Goal: Complete application form

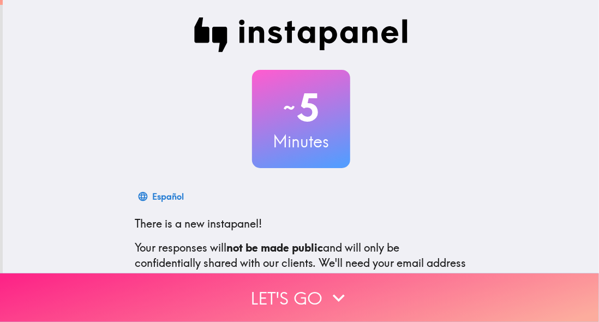
click at [291, 280] on button "Let's go" at bounding box center [299, 298] width 599 height 49
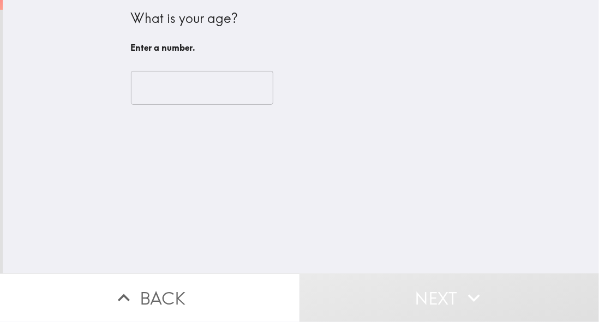
click at [187, 90] on input "number" at bounding box center [202, 88] width 143 height 34
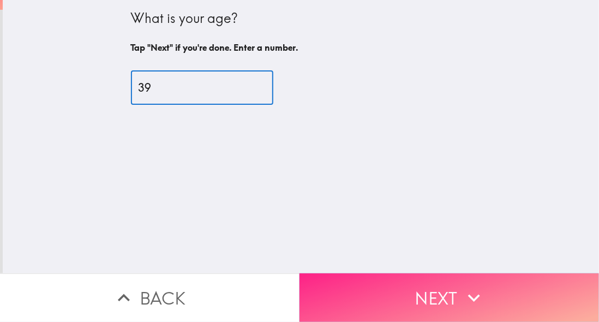
type input "39"
click at [370, 282] on button "Next" at bounding box center [450, 298] width 300 height 49
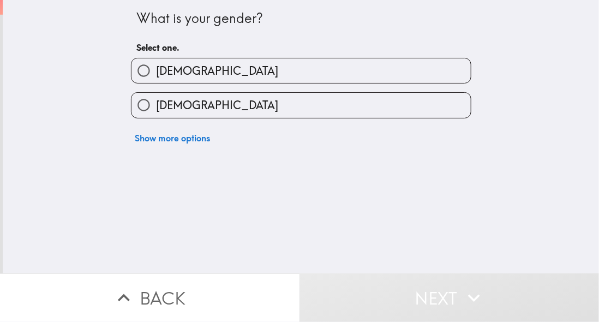
click at [156, 79] on span "[DEMOGRAPHIC_DATA]" at bounding box center [217, 70] width 122 height 15
click at [155, 80] on input "[DEMOGRAPHIC_DATA]" at bounding box center [144, 70] width 25 height 25
radio input "true"
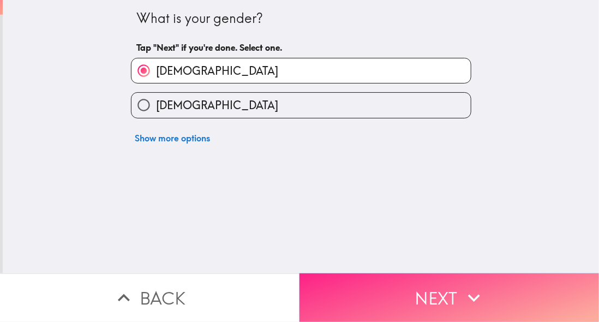
click at [389, 294] on button "Next" at bounding box center [450, 298] width 300 height 49
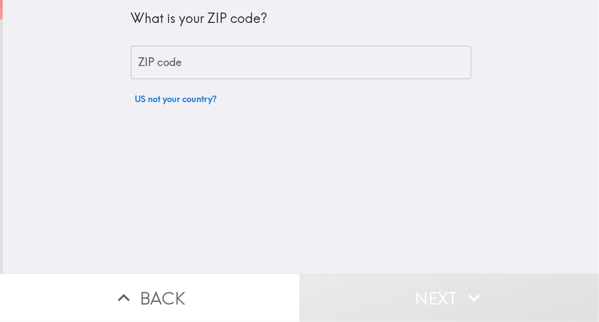
click at [195, 72] on input "ZIP code" at bounding box center [301, 63] width 341 height 34
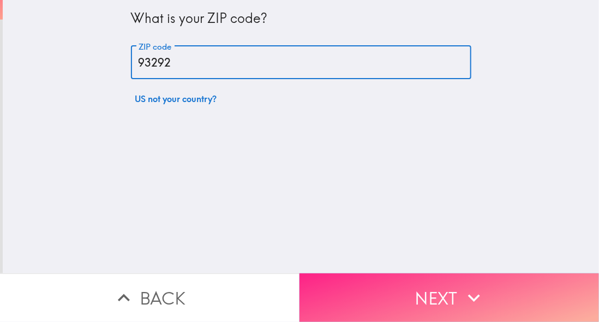
type input "93292"
click at [319, 301] on button "Next" at bounding box center [450, 298] width 300 height 49
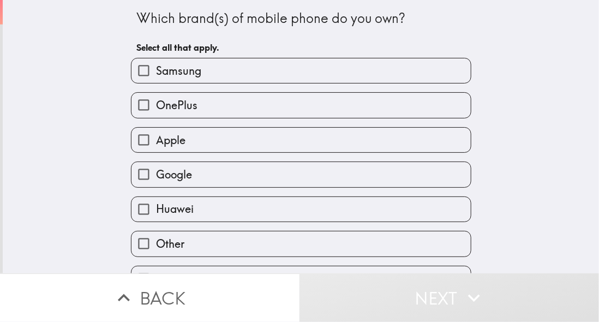
click at [137, 78] on input "Samsung" at bounding box center [144, 70] width 25 height 25
checkbox input "true"
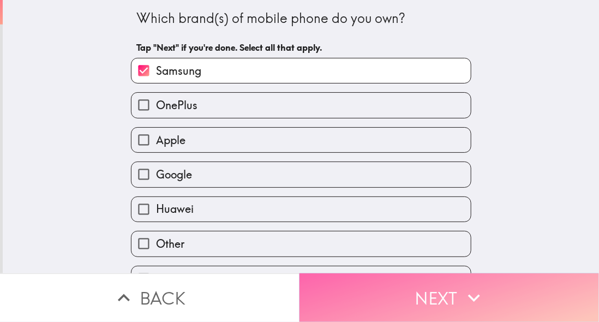
click at [382, 293] on button "Next" at bounding box center [450, 298] width 300 height 49
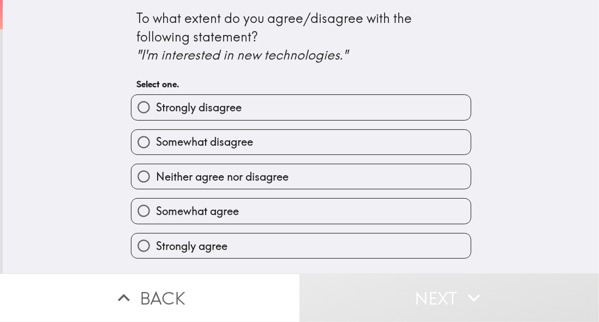
click at [188, 120] on label "Strongly disagree" at bounding box center [302, 107] width 340 height 25
click at [156, 120] on input "Strongly disagree" at bounding box center [144, 107] width 25 height 25
radio input "true"
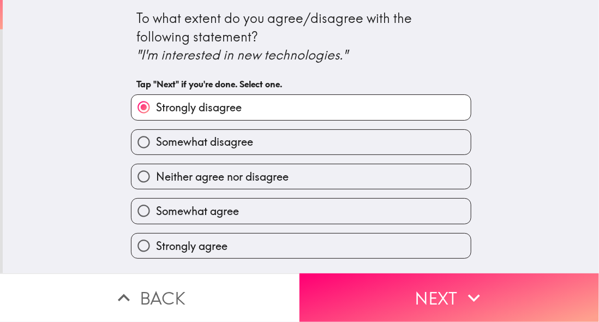
click at [149, 245] on input "Strongly agree" at bounding box center [144, 246] width 25 height 25
radio input "true"
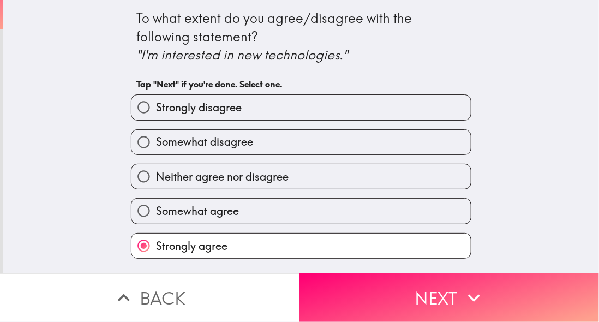
scroll to position [4, 0]
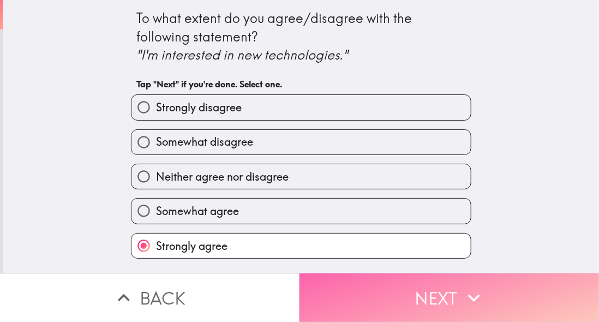
click at [393, 293] on button "Next" at bounding box center [450, 298] width 300 height 49
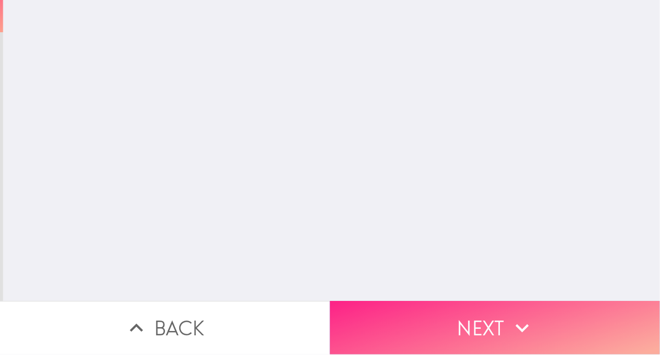
scroll to position [0, 0]
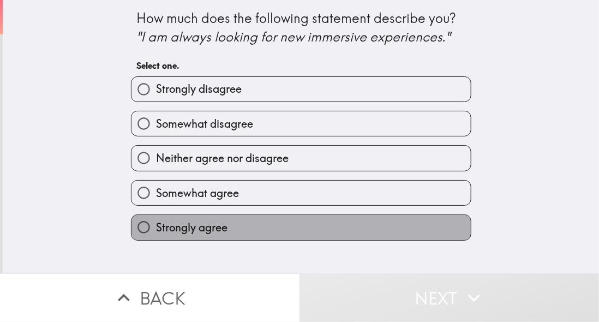
click at [156, 235] on span "Strongly agree" at bounding box center [192, 227] width 72 height 15
click at [155, 240] on input "Strongly agree" at bounding box center [144, 227] width 25 height 25
radio input "true"
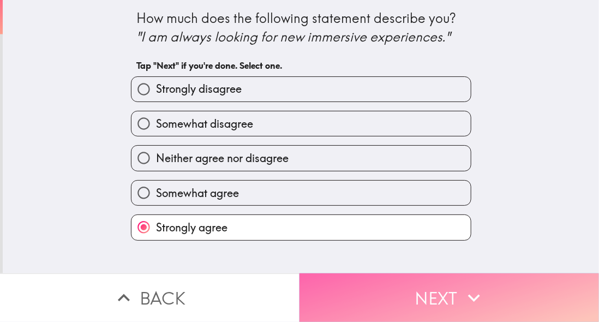
click at [388, 301] on button "Next" at bounding box center [450, 298] width 300 height 49
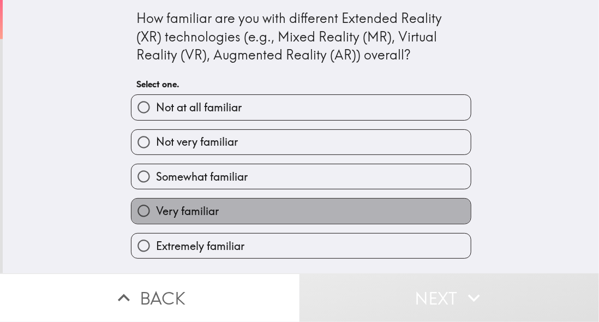
click at [241, 207] on label "Very familiar" at bounding box center [302, 211] width 340 height 25
click at [156, 207] on input "Very familiar" at bounding box center [144, 211] width 25 height 25
radio input "true"
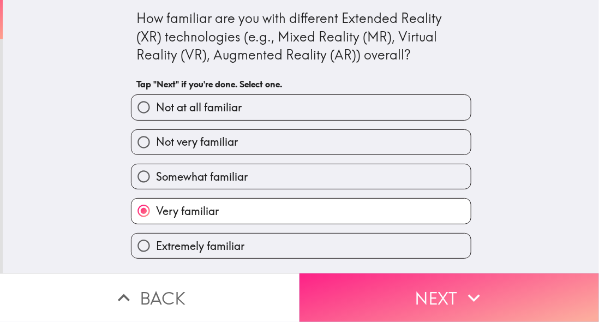
click at [405, 293] on button "Next" at bounding box center [450, 298] width 300 height 49
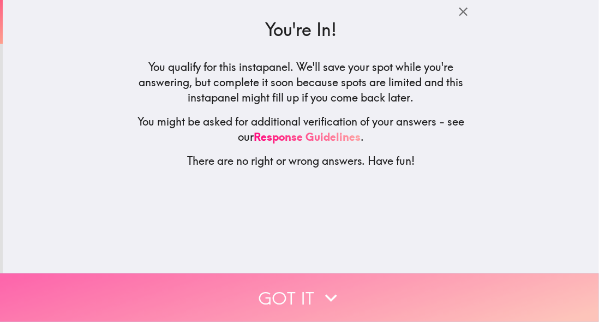
click at [361, 296] on button "Got it" at bounding box center [299, 298] width 599 height 49
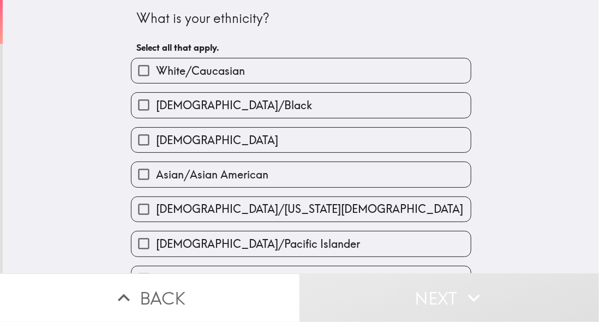
click at [173, 79] on span "White/Caucasian" at bounding box center [200, 70] width 89 height 15
click at [156, 80] on input "White/Caucasian" at bounding box center [144, 70] width 25 height 25
checkbox input "true"
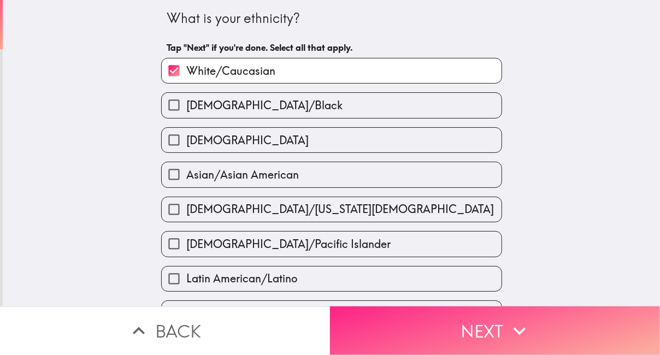
click at [438, 306] on button "Next" at bounding box center [495, 330] width 330 height 49
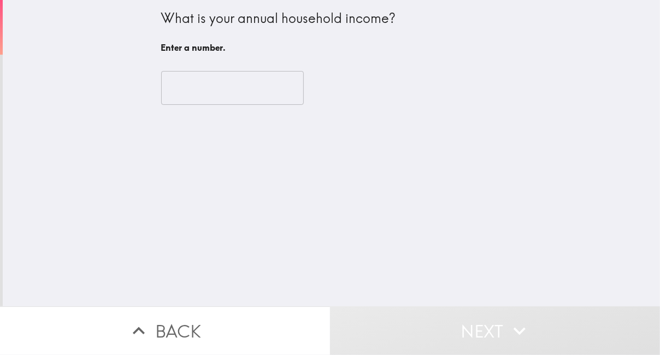
click at [226, 88] on input "number" at bounding box center [232, 88] width 143 height 34
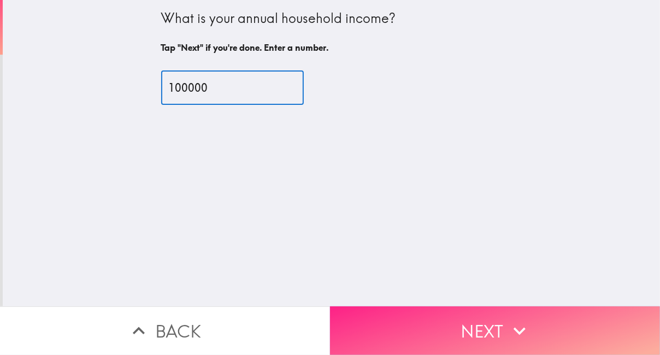
type input "100000"
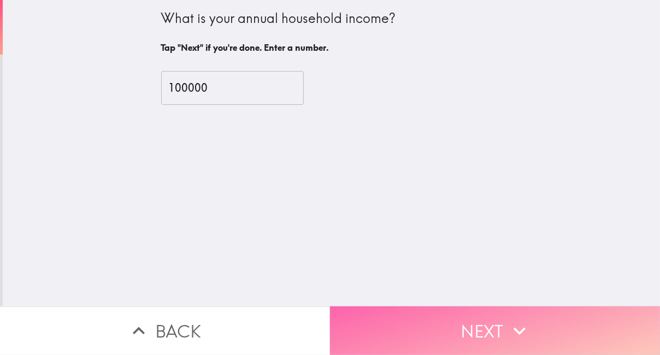
click at [394, 320] on button "Next" at bounding box center [495, 330] width 330 height 49
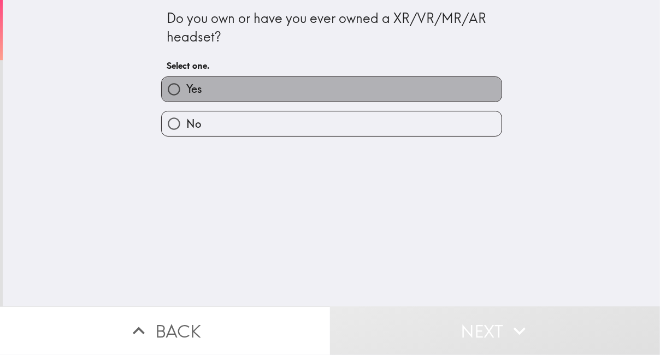
click at [249, 90] on label "Yes" at bounding box center [332, 89] width 340 height 25
click at [186, 90] on input "Yes" at bounding box center [174, 89] width 25 height 25
radio input "true"
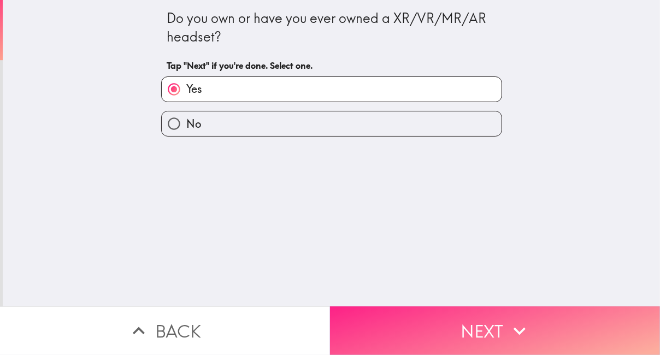
click at [395, 306] on button "Next" at bounding box center [495, 330] width 330 height 49
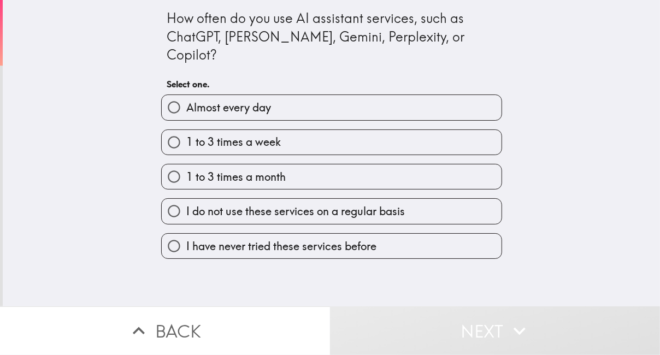
click at [201, 100] on span "Almost every day" at bounding box center [228, 107] width 85 height 15
click at [186, 95] on input "Almost every day" at bounding box center [174, 107] width 25 height 25
radio input "true"
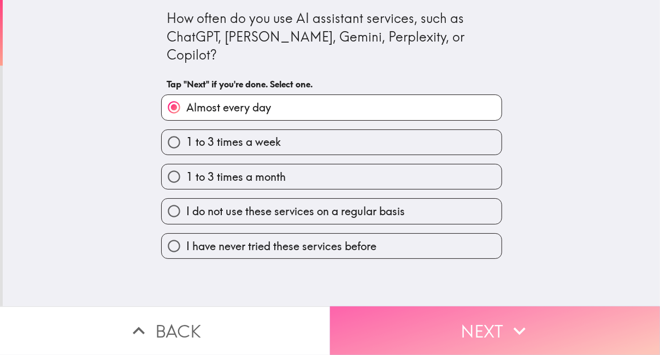
click at [396, 317] on button "Next" at bounding box center [495, 330] width 330 height 49
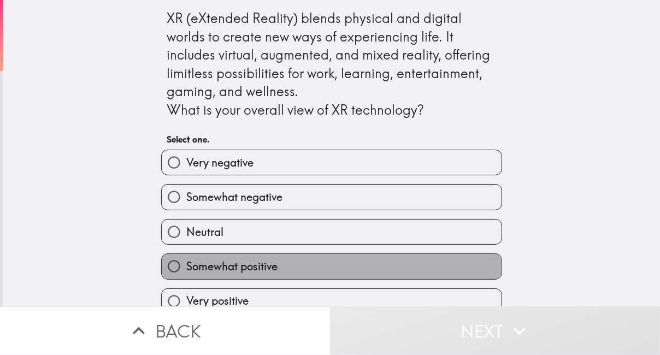
click at [208, 272] on span "Somewhat positive" at bounding box center [231, 266] width 91 height 15
click at [186, 272] on input "Somewhat positive" at bounding box center [174, 266] width 25 height 25
radio input "true"
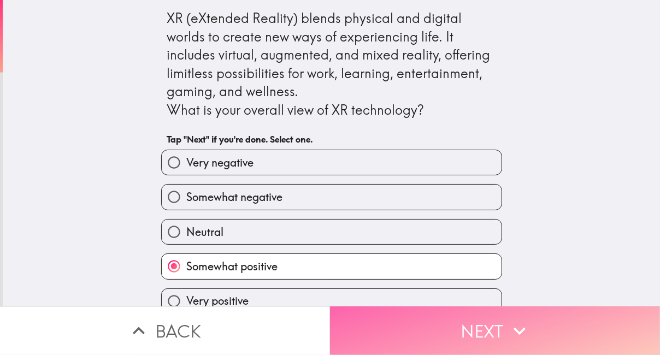
click at [507, 319] on icon "button" at bounding box center [519, 331] width 24 height 24
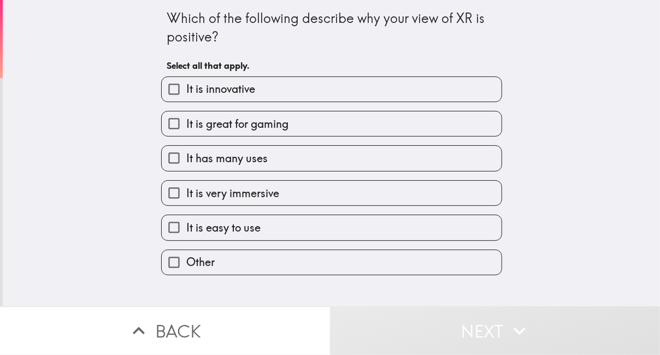
click at [179, 79] on input "It is innovative" at bounding box center [174, 89] width 25 height 25
checkbox input "true"
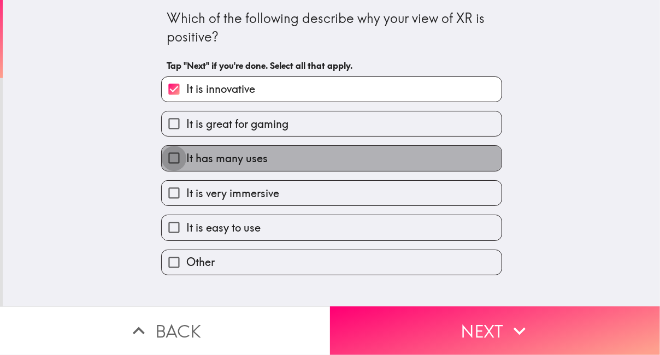
click at [170, 160] on input "It has many uses" at bounding box center [174, 158] width 25 height 25
checkbox input "true"
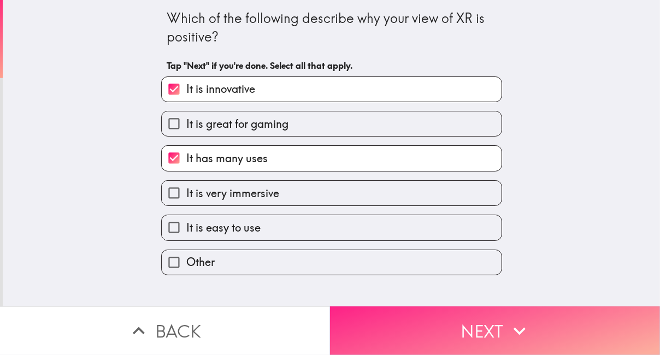
click at [460, 322] on button "Next" at bounding box center [495, 330] width 330 height 49
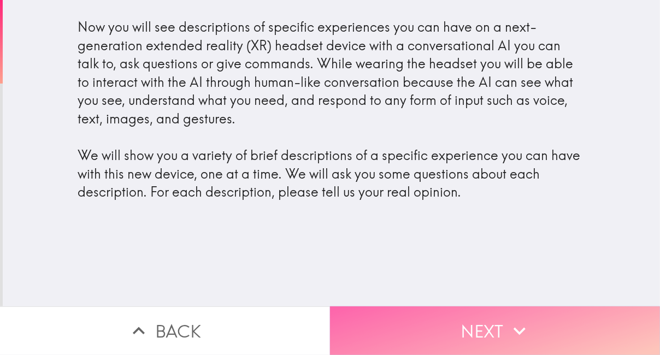
click at [549, 322] on button "Next" at bounding box center [495, 330] width 330 height 49
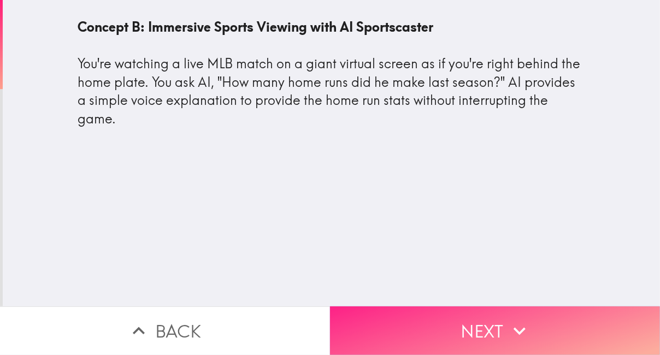
click at [484, 322] on button "Next" at bounding box center [495, 330] width 330 height 49
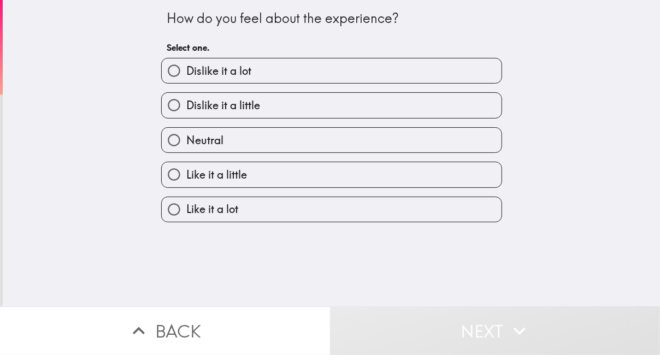
drag, startPoint x: 169, startPoint y: 179, endPoint x: 205, endPoint y: 184, distance: 36.4
click at [172, 177] on input "Like it a little" at bounding box center [174, 174] width 25 height 25
radio input "true"
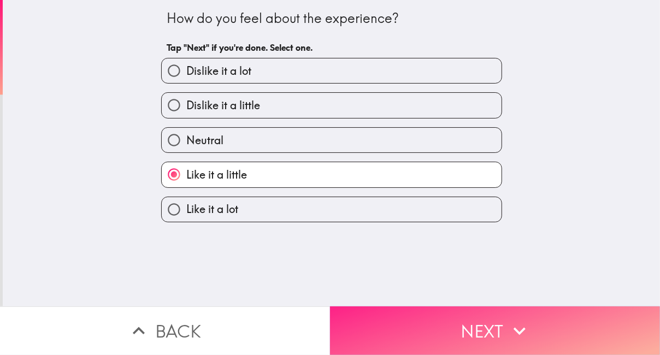
drag, startPoint x: 465, startPoint y: 321, endPoint x: 475, endPoint y: 329, distance: 13.2
click at [465, 321] on button "Next" at bounding box center [495, 330] width 330 height 49
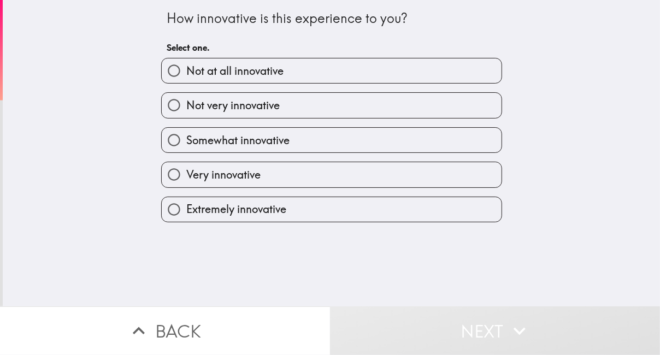
click at [187, 111] on span "Not very innovative" at bounding box center [232, 105] width 93 height 15
click at [186, 111] on input "Not very innovative" at bounding box center [174, 105] width 25 height 25
radio input "true"
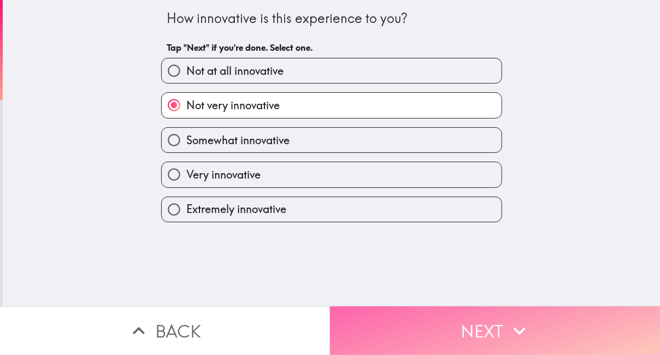
click at [371, 319] on button "Next" at bounding box center [495, 330] width 330 height 49
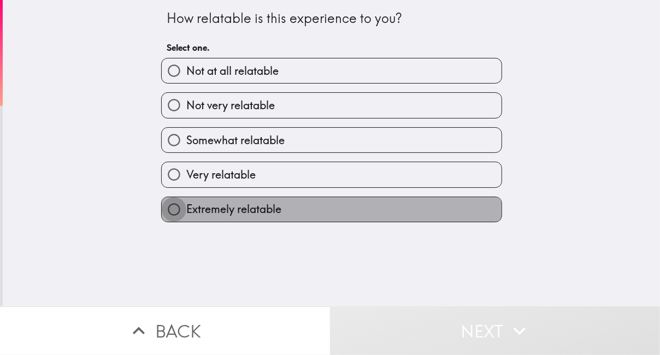
click at [180, 222] on input "Extremely relatable" at bounding box center [174, 209] width 25 height 25
radio input "true"
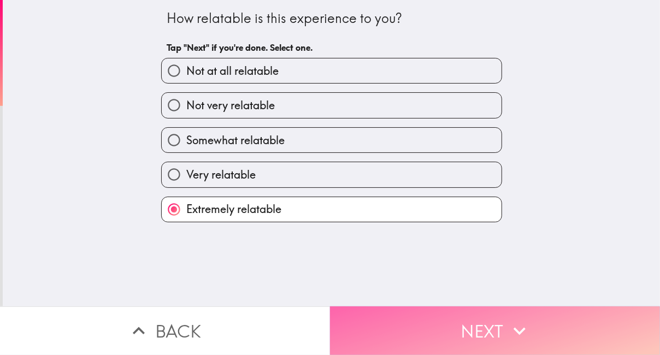
click at [429, 320] on button "Next" at bounding box center [495, 330] width 330 height 49
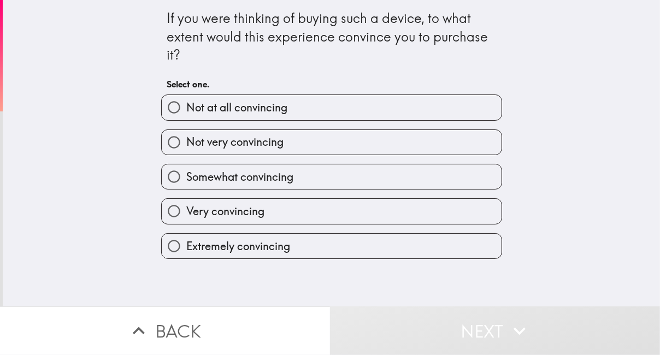
click at [289, 218] on label "Very convincing" at bounding box center [332, 211] width 340 height 25
click at [186, 218] on input "Very convincing" at bounding box center [174, 211] width 25 height 25
radio input "true"
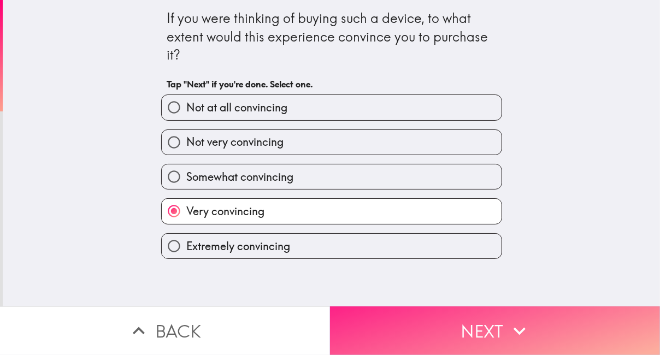
click at [471, 319] on button "Next" at bounding box center [495, 330] width 330 height 49
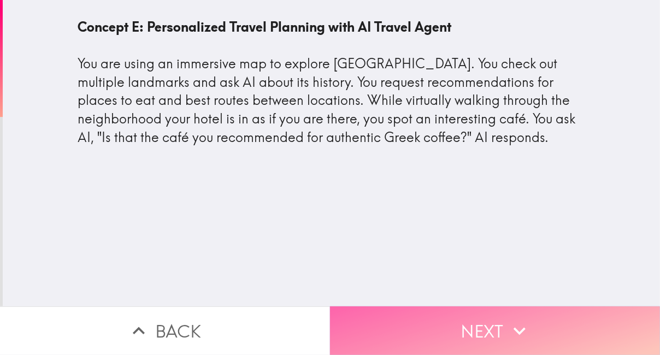
click at [367, 321] on button "Next" at bounding box center [495, 330] width 330 height 49
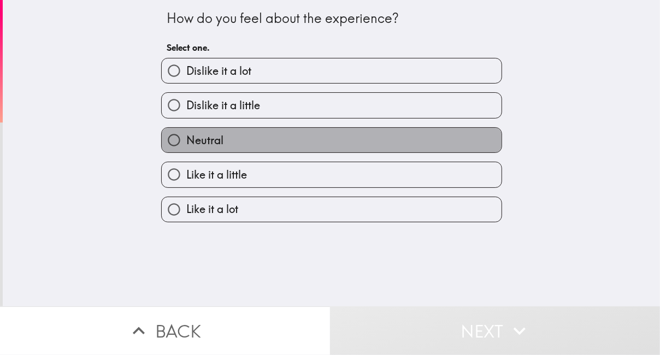
drag, startPoint x: 234, startPoint y: 158, endPoint x: 245, endPoint y: 159, distance: 10.5
click at [234, 152] on label "Neutral" at bounding box center [332, 140] width 340 height 25
click at [186, 152] on input "Neutral" at bounding box center [174, 140] width 25 height 25
radio input "true"
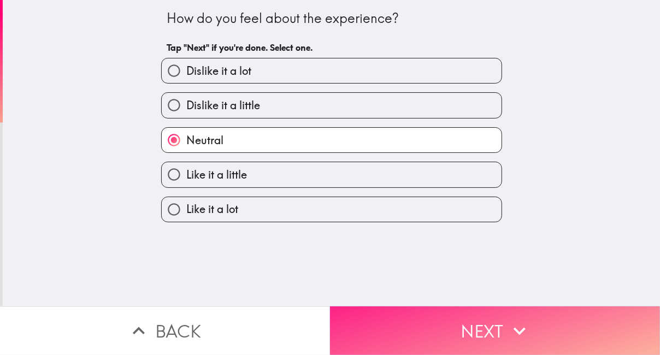
click at [405, 315] on button "Next" at bounding box center [495, 330] width 330 height 49
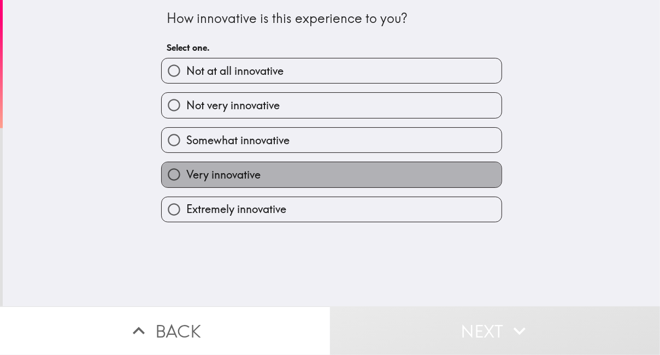
click at [192, 181] on span "Very innovative" at bounding box center [223, 174] width 74 height 15
click at [186, 181] on input "Very innovative" at bounding box center [174, 174] width 25 height 25
radio input "true"
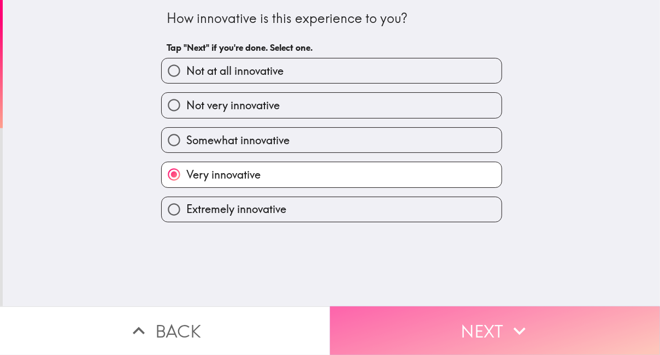
click at [431, 319] on button "Next" at bounding box center [495, 330] width 330 height 49
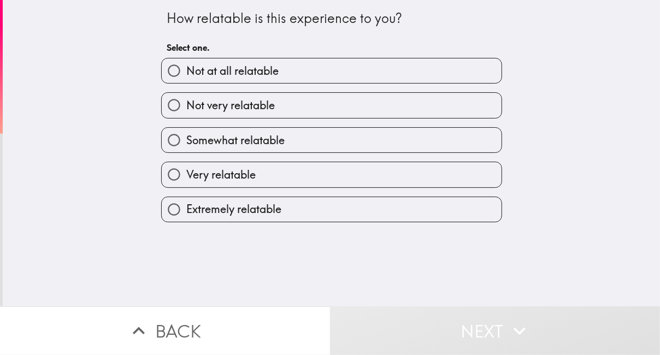
drag, startPoint x: 179, startPoint y: 111, endPoint x: 328, endPoint y: 191, distance: 169.5
click at [180, 111] on label "Not very relatable" at bounding box center [332, 105] width 340 height 25
click at [180, 111] on input "Not very relatable" at bounding box center [174, 105] width 25 height 25
radio input "true"
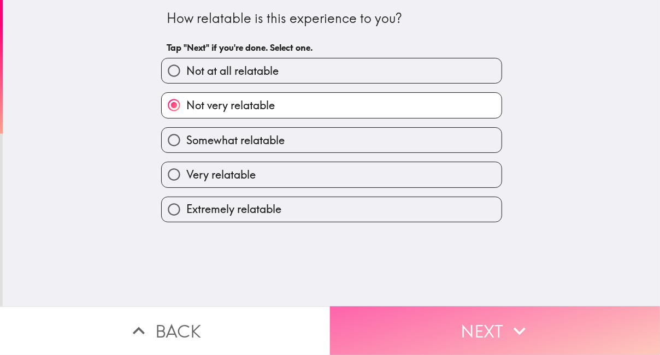
click at [440, 310] on button "Next" at bounding box center [495, 330] width 330 height 49
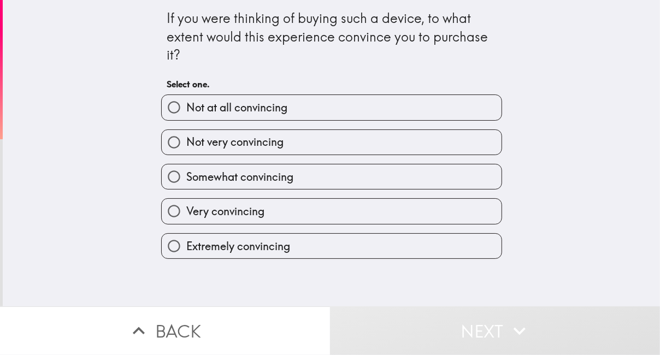
drag, startPoint x: 171, startPoint y: 180, endPoint x: 231, endPoint y: 198, distance: 62.9
click at [173, 180] on input "Somewhat convincing" at bounding box center [174, 176] width 25 height 25
radio input "true"
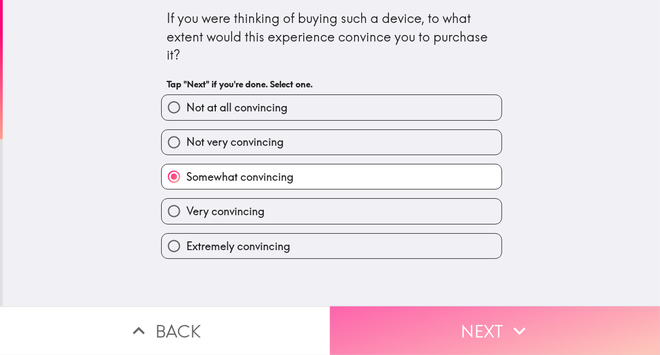
click at [423, 322] on button "Next" at bounding box center [495, 330] width 330 height 49
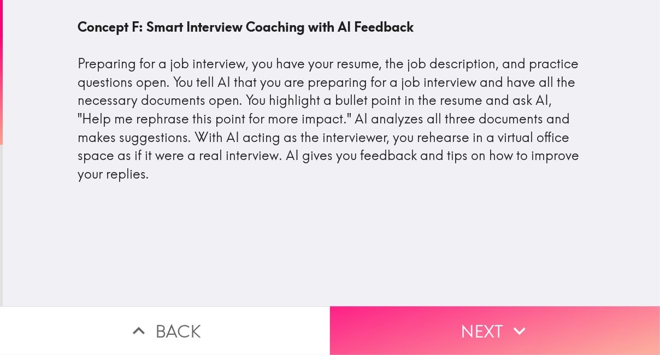
click at [406, 311] on button "Next" at bounding box center [495, 330] width 330 height 49
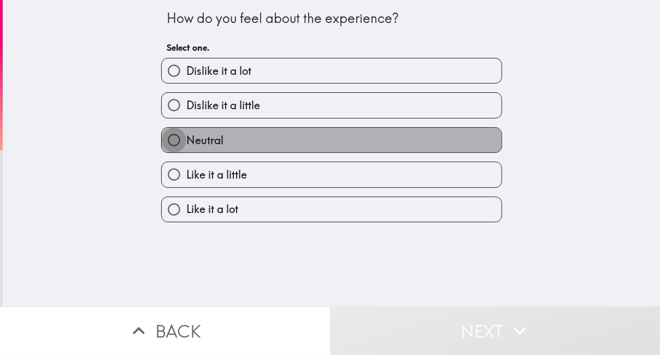
click at [165, 147] on input "Neutral" at bounding box center [174, 140] width 25 height 25
radio input "true"
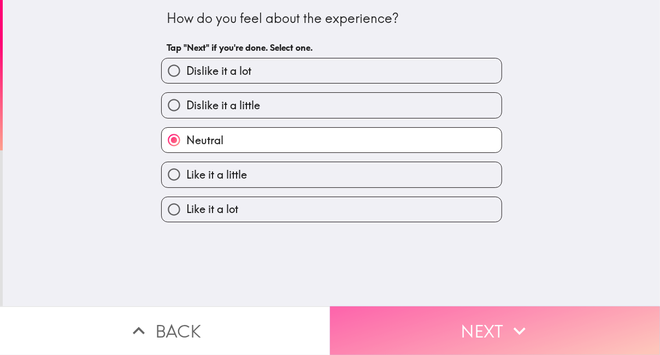
click at [455, 317] on button "Next" at bounding box center [495, 330] width 330 height 49
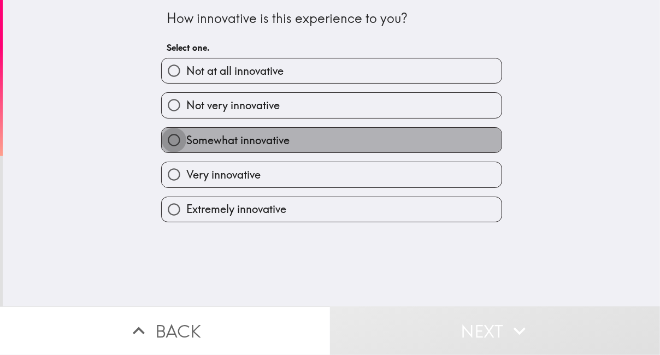
click at [162, 150] on input "Somewhat innovative" at bounding box center [174, 140] width 25 height 25
radio input "true"
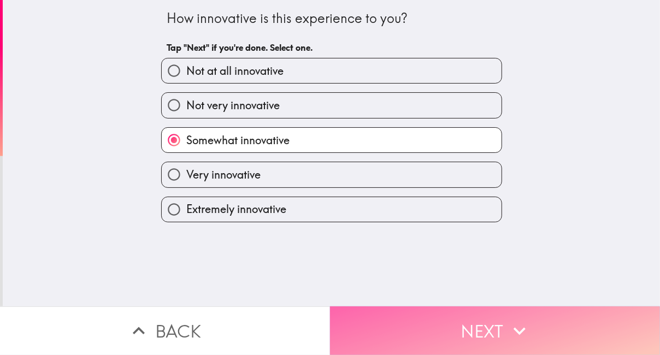
click at [374, 317] on button "Next" at bounding box center [495, 330] width 330 height 49
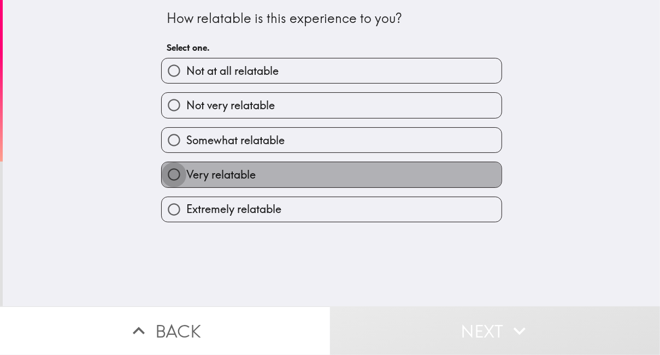
drag, startPoint x: 168, startPoint y: 184, endPoint x: 360, endPoint y: 252, distance: 203.8
click at [168, 184] on input "Very relatable" at bounding box center [174, 174] width 25 height 25
radio input "true"
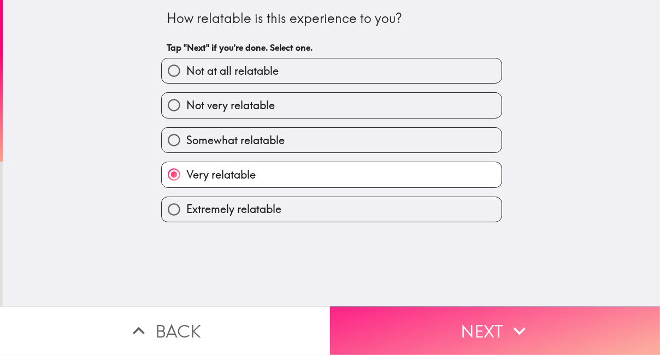
click at [438, 322] on button "Next" at bounding box center [495, 330] width 330 height 49
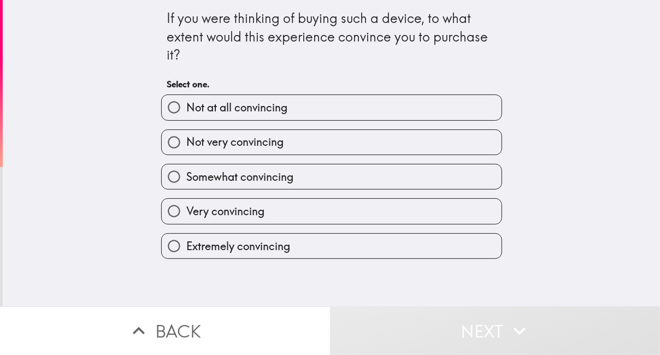
click at [171, 185] on input "Somewhat convincing" at bounding box center [174, 176] width 25 height 25
radio input "true"
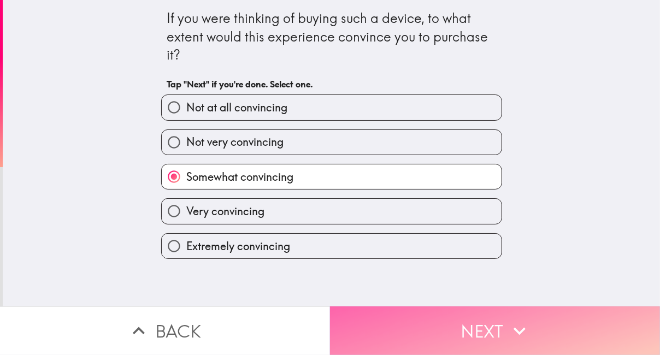
click at [384, 322] on button "Next" at bounding box center [495, 330] width 330 height 49
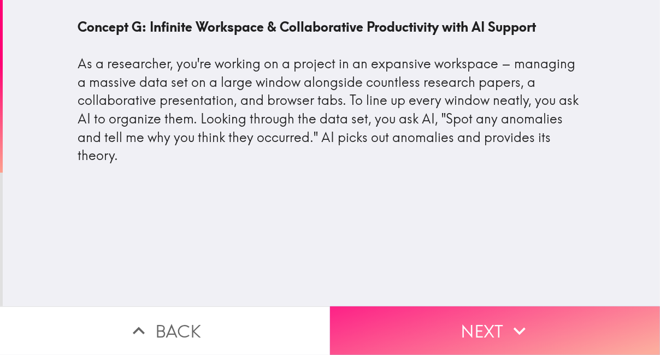
click at [418, 322] on button "Next" at bounding box center [495, 330] width 330 height 49
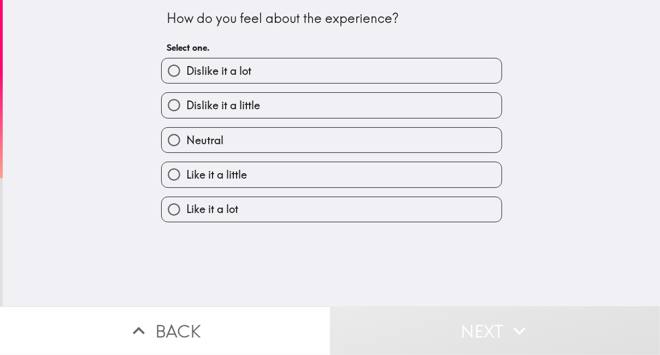
click at [200, 182] on span "Like it a little" at bounding box center [216, 174] width 61 height 15
click at [186, 187] on input "Like it a little" at bounding box center [174, 174] width 25 height 25
radio input "true"
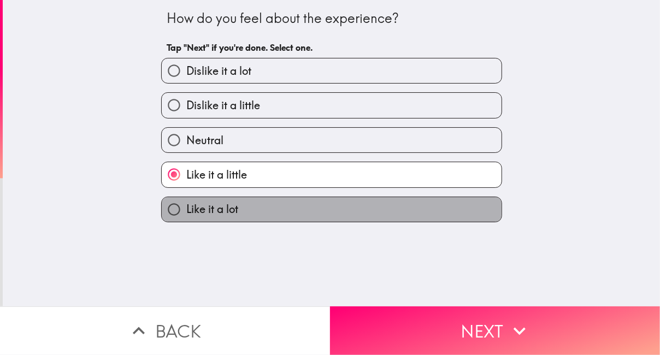
click at [198, 217] on span "Like it a lot" at bounding box center [212, 208] width 52 height 15
click at [186, 219] on input "Like it a lot" at bounding box center [174, 209] width 25 height 25
radio input "true"
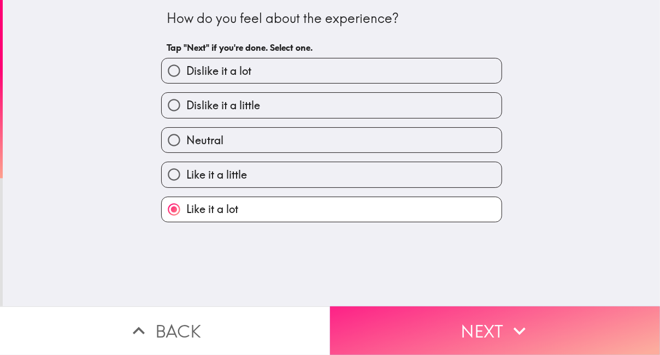
click at [403, 313] on button "Next" at bounding box center [495, 330] width 330 height 49
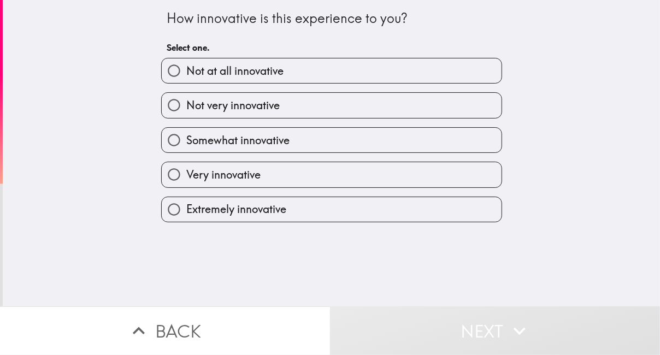
click at [186, 178] on span "Very innovative" at bounding box center [223, 174] width 74 height 15
click at [181, 178] on input "Very innovative" at bounding box center [174, 174] width 25 height 25
radio input "true"
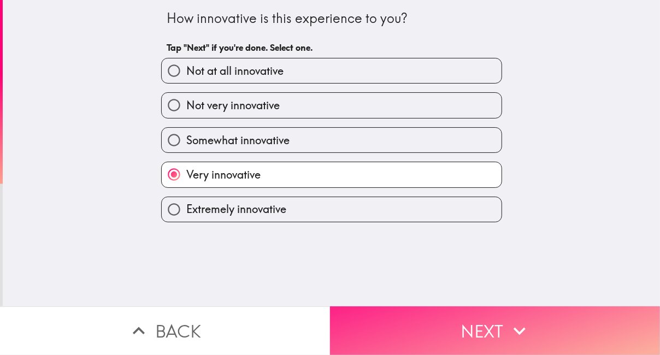
click at [441, 310] on button "Next" at bounding box center [495, 330] width 330 height 49
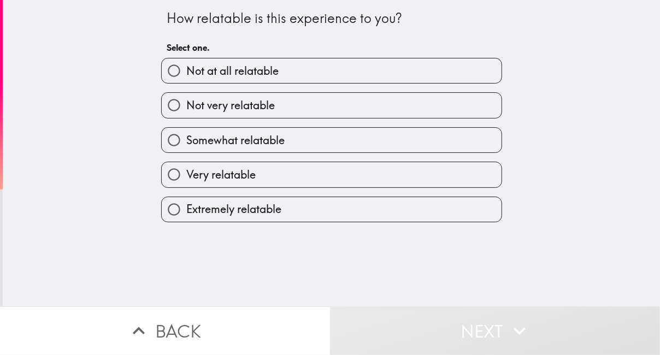
drag, startPoint x: 218, startPoint y: 186, endPoint x: 224, endPoint y: 189, distance: 6.6
click at [219, 182] on span "Very relatable" at bounding box center [220, 174] width 69 height 15
click at [186, 187] on input "Very relatable" at bounding box center [174, 174] width 25 height 25
radio input "true"
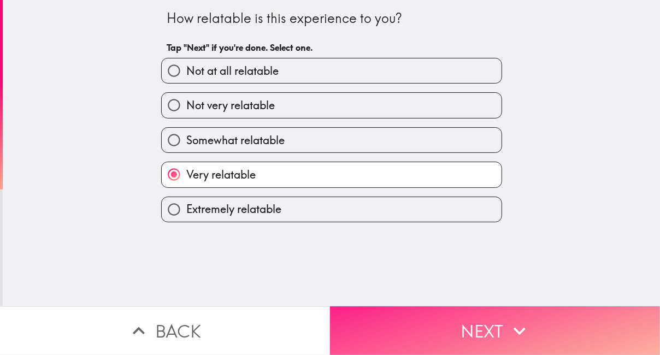
click at [441, 322] on button "Next" at bounding box center [495, 330] width 330 height 49
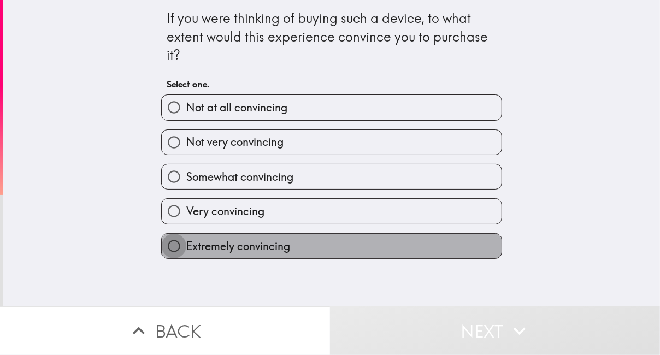
drag, startPoint x: 165, startPoint y: 254, endPoint x: 188, endPoint y: 252, distance: 23.0
click at [167, 252] on input "Extremely convincing" at bounding box center [174, 246] width 25 height 25
radio input "true"
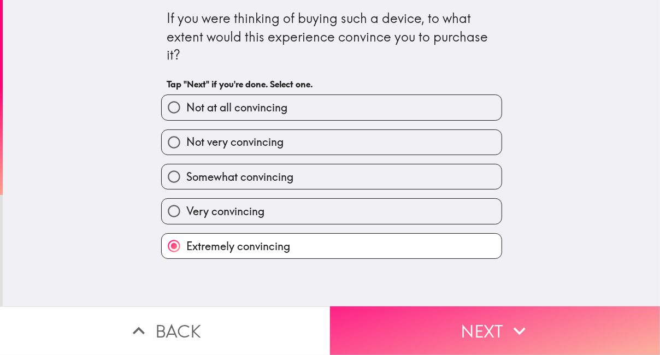
click at [433, 318] on button "Next" at bounding box center [495, 330] width 330 height 49
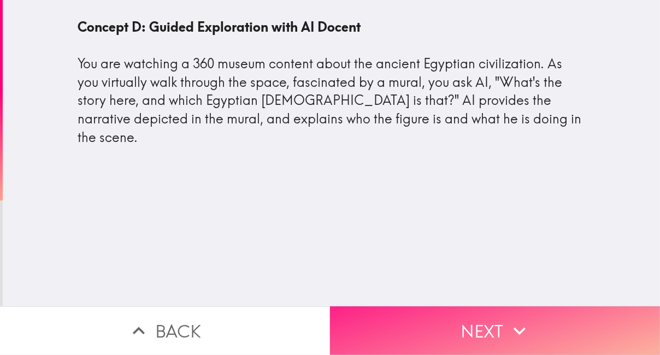
click at [390, 318] on button "Next" at bounding box center [495, 330] width 330 height 49
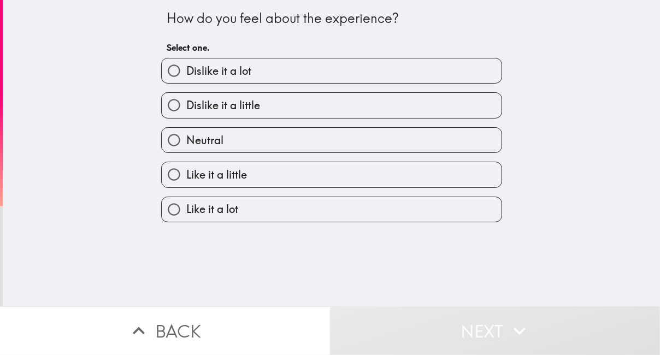
click at [219, 134] on label "Neutral" at bounding box center [332, 140] width 340 height 25
click at [186, 134] on input "Neutral" at bounding box center [174, 140] width 25 height 25
radio input "true"
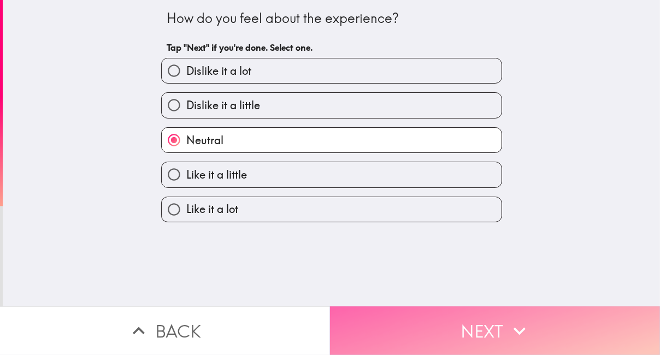
click at [400, 310] on button "Next" at bounding box center [495, 330] width 330 height 49
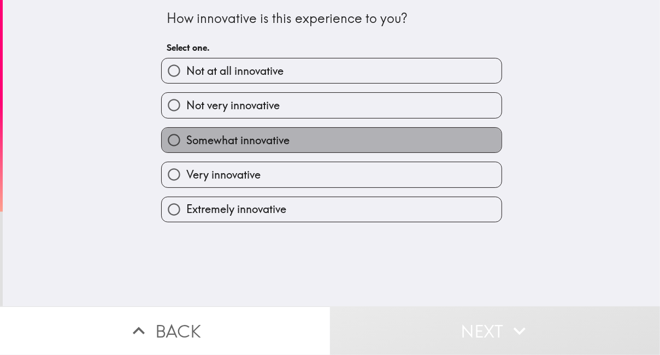
drag, startPoint x: 201, startPoint y: 149, endPoint x: 236, endPoint y: 164, distance: 38.9
click at [201, 148] on span "Somewhat innovative" at bounding box center [237, 140] width 103 height 15
click at [186, 149] on input "Somewhat innovative" at bounding box center [174, 140] width 25 height 25
radio input "true"
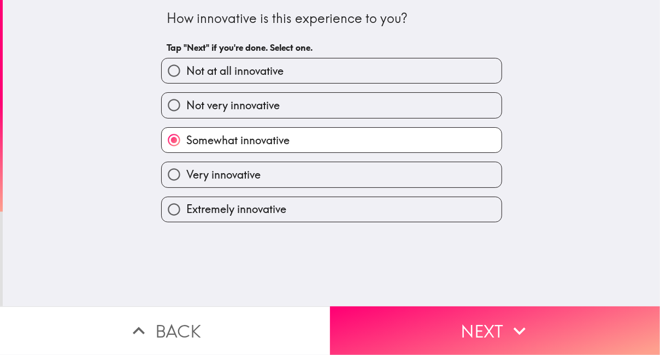
click at [206, 106] on span "Not very innovative" at bounding box center [232, 105] width 93 height 15
click at [186, 106] on input "Not very innovative" at bounding box center [174, 105] width 25 height 25
radio input "true"
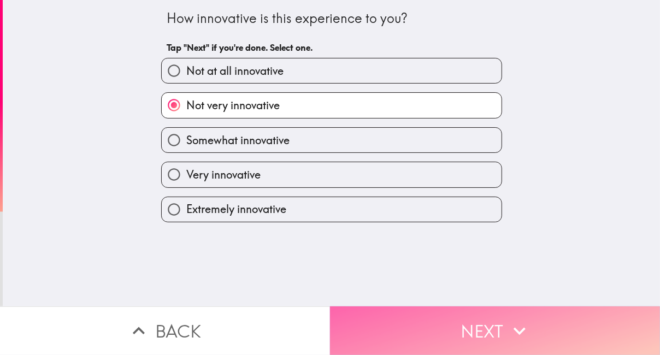
click at [428, 322] on button "Next" at bounding box center [495, 330] width 330 height 49
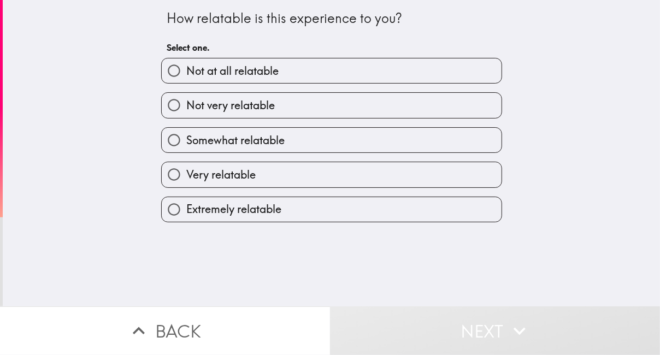
click at [190, 143] on span "Somewhat relatable" at bounding box center [235, 140] width 98 height 15
click at [186, 143] on input "Somewhat relatable" at bounding box center [174, 140] width 25 height 25
radio input "true"
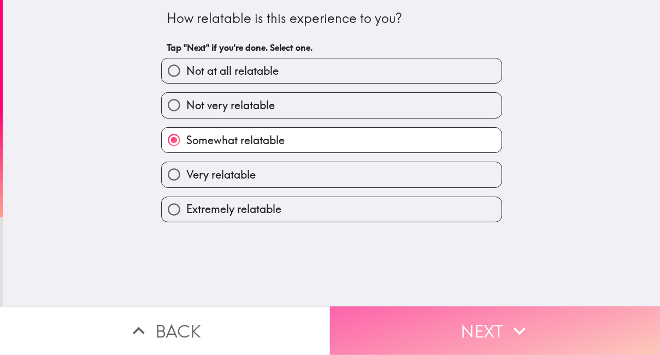
click at [418, 307] on button "Next" at bounding box center [495, 330] width 330 height 49
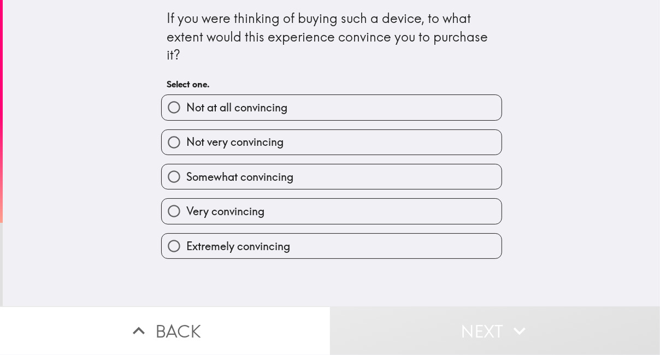
click at [231, 182] on span "Somewhat convincing" at bounding box center [239, 176] width 107 height 15
click at [186, 182] on input "Somewhat convincing" at bounding box center [174, 176] width 25 height 25
radio input "true"
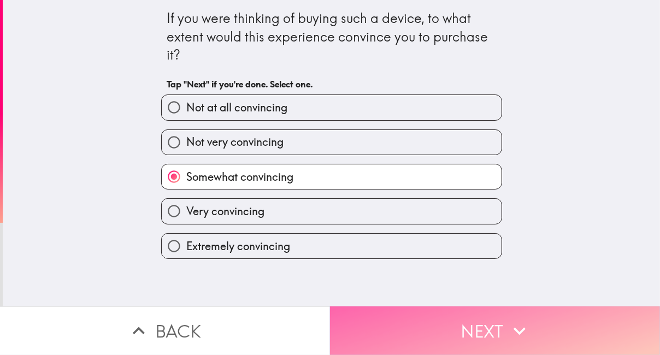
click at [407, 322] on button "Next" at bounding box center [495, 330] width 330 height 49
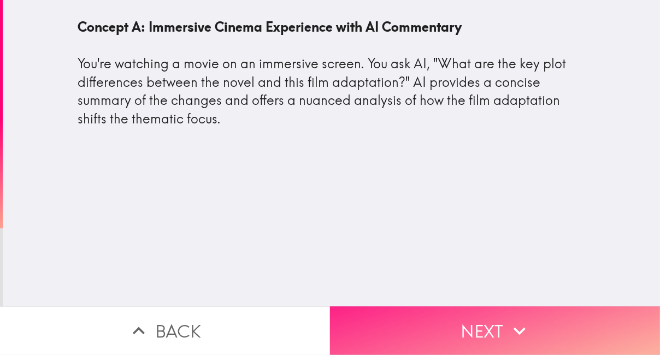
click at [397, 322] on button "Next" at bounding box center [495, 330] width 330 height 49
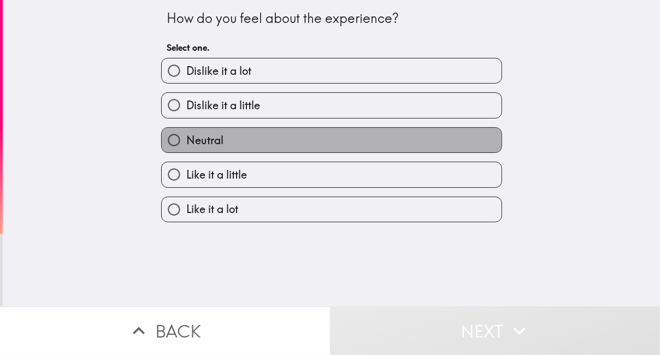
click at [215, 148] on span "Neutral" at bounding box center [204, 140] width 37 height 15
click at [186, 150] on input "Neutral" at bounding box center [174, 140] width 25 height 25
radio input "true"
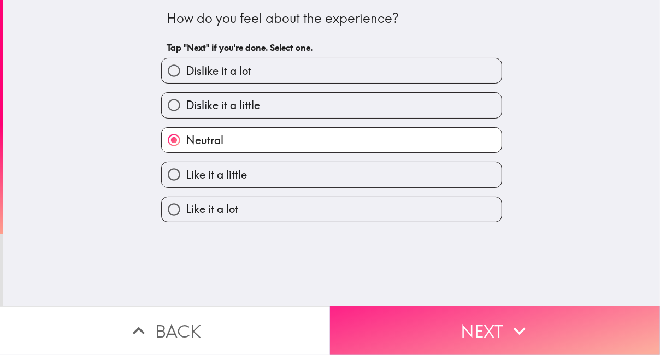
click at [371, 311] on button "Next" at bounding box center [495, 330] width 330 height 49
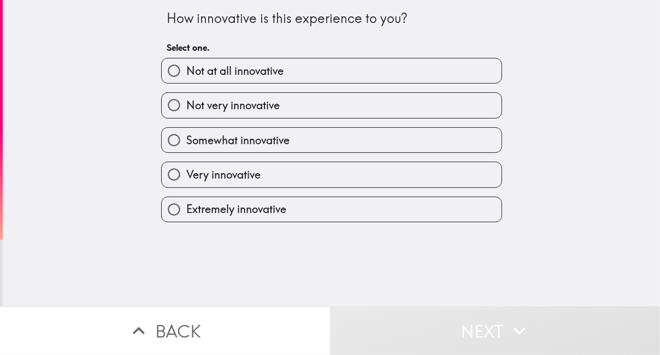
click at [224, 144] on span "Somewhat innovative" at bounding box center [237, 140] width 103 height 15
click at [186, 144] on input "Somewhat innovative" at bounding box center [174, 140] width 25 height 25
radio input "true"
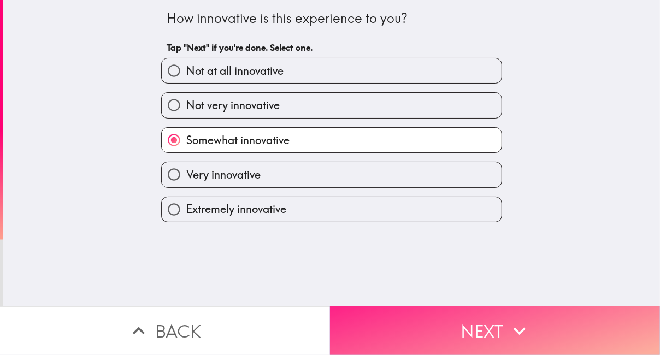
click at [483, 321] on button "Next" at bounding box center [495, 330] width 330 height 49
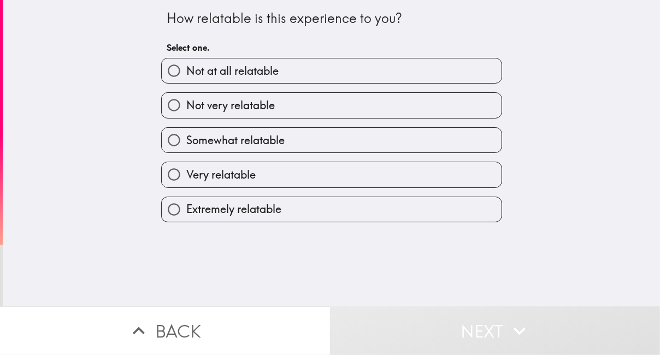
drag, startPoint x: 263, startPoint y: 159, endPoint x: 292, endPoint y: 177, distance: 33.6
click at [264, 152] on label "Somewhat relatable" at bounding box center [332, 140] width 340 height 25
click at [186, 152] on input "Somewhat relatable" at bounding box center [174, 140] width 25 height 25
radio input "true"
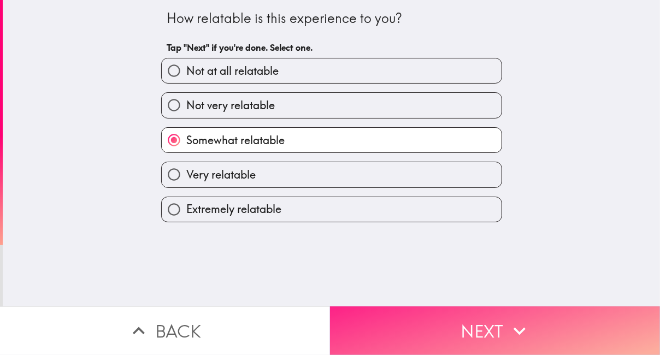
click at [425, 322] on button "Next" at bounding box center [495, 330] width 330 height 49
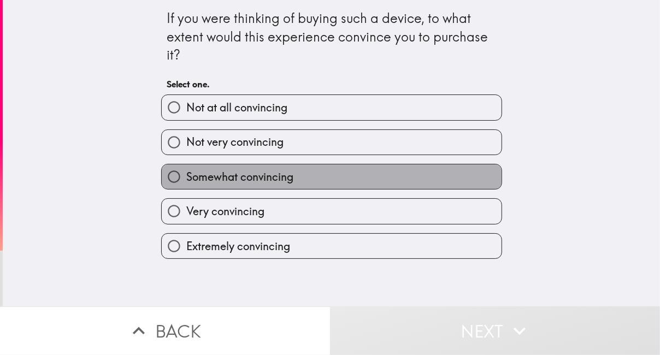
click at [260, 179] on span "Somewhat convincing" at bounding box center [239, 176] width 107 height 15
click at [186, 179] on input "Somewhat convincing" at bounding box center [174, 176] width 25 height 25
radio input "true"
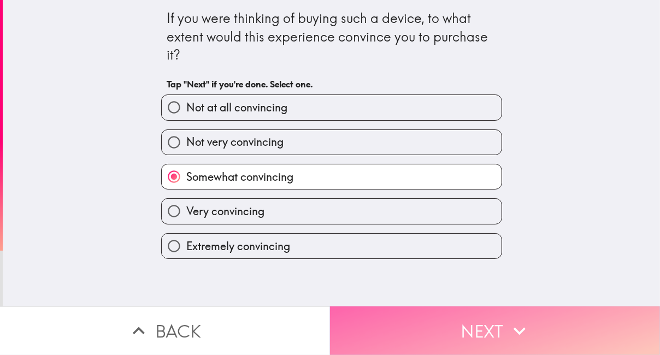
click at [479, 322] on button "Next" at bounding box center [495, 330] width 330 height 49
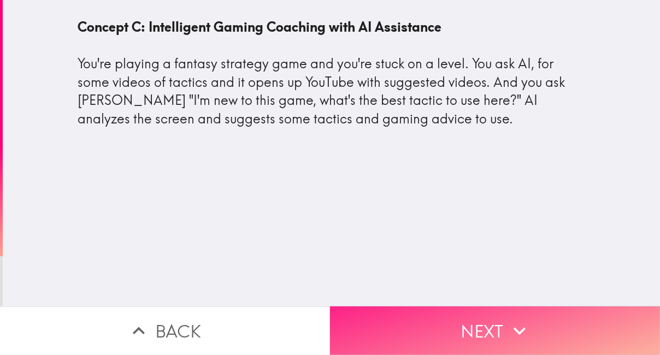
click at [408, 322] on button "Next" at bounding box center [495, 330] width 330 height 49
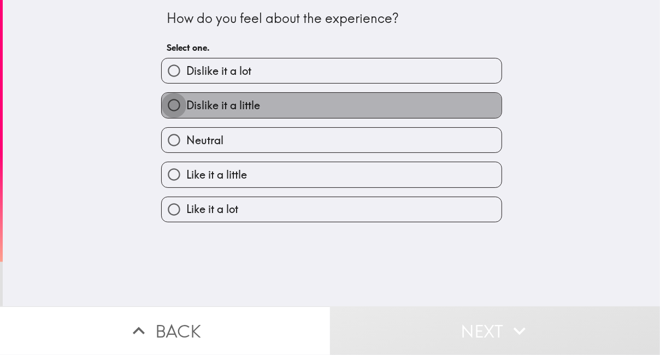
click at [168, 117] on input "Dislike it a little" at bounding box center [174, 105] width 25 height 25
radio input "true"
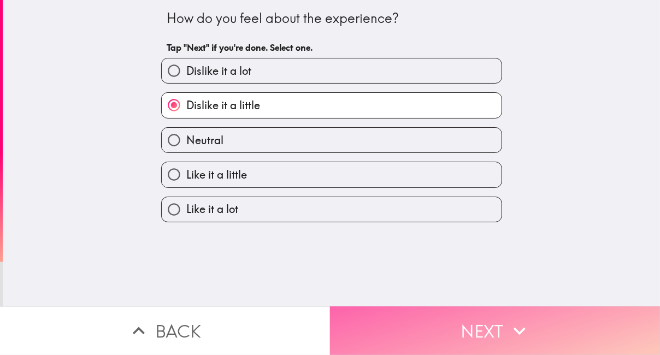
click at [369, 318] on button "Next" at bounding box center [495, 330] width 330 height 49
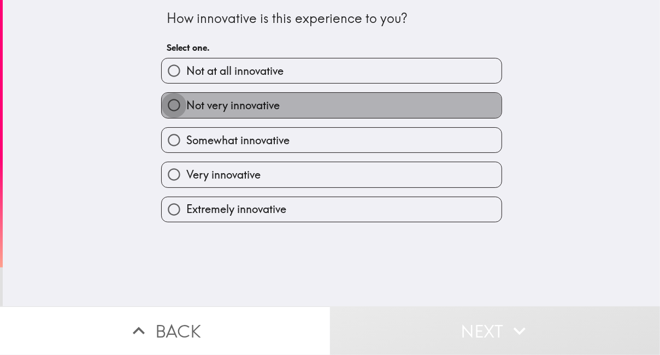
click at [180, 117] on input "Not very innovative" at bounding box center [174, 105] width 25 height 25
radio input "true"
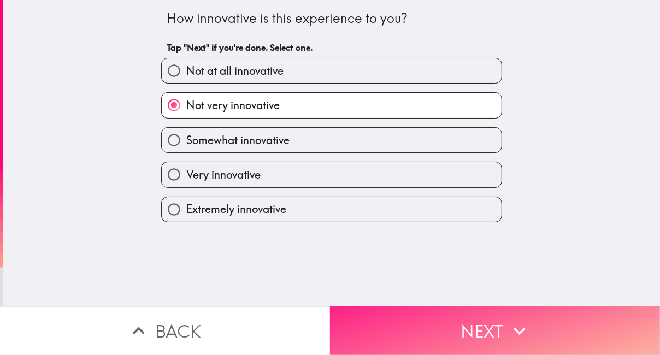
click at [414, 322] on button "Next" at bounding box center [495, 330] width 330 height 49
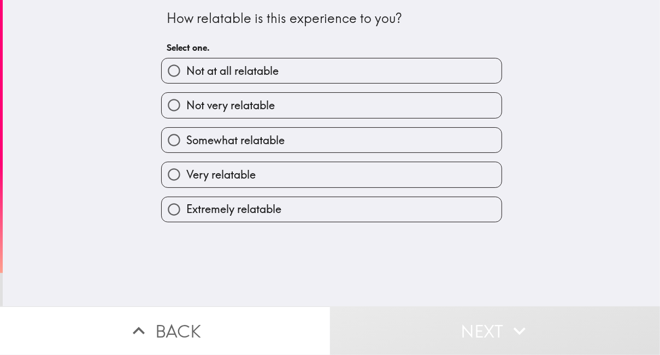
click at [179, 111] on input "Not very relatable" at bounding box center [174, 105] width 25 height 25
radio input "true"
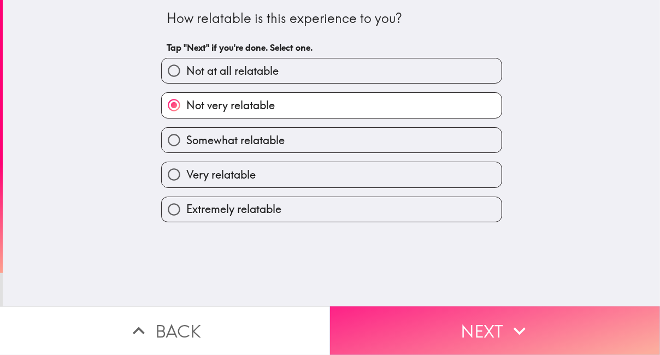
click at [366, 316] on button "Next" at bounding box center [495, 330] width 330 height 49
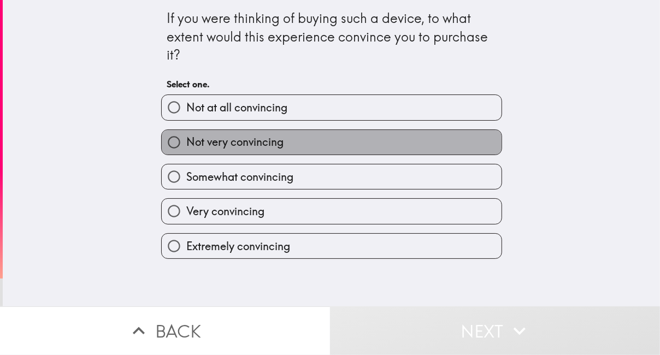
click at [186, 150] on span "Not very convincing" at bounding box center [234, 141] width 97 height 15
click at [186, 150] on input "Not very convincing" at bounding box center [174, 142] width 25 height 25
radio input "true"
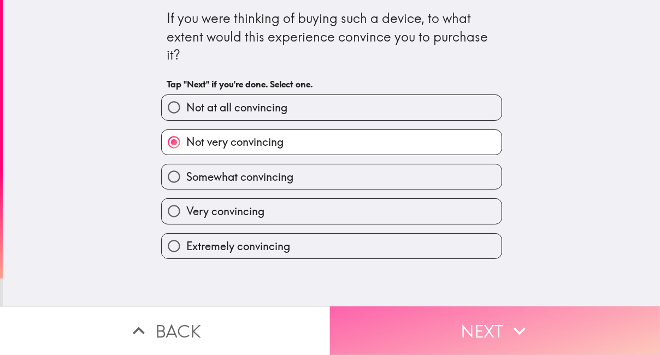
click at [435, 320] on button "Next" at bounding box center [495, 330] width 330 height 49
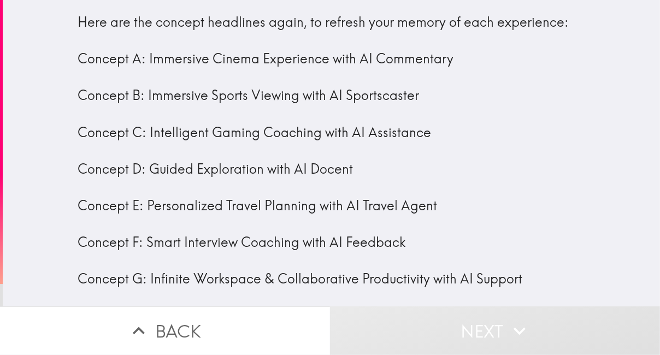
scroll to position [13, 0]
click at [425, 322] on button "Next" at bounding box center [495, 330] width 330 height 49
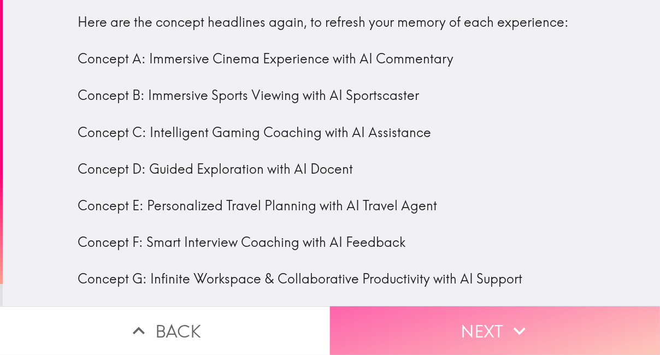
click at [397, 322] on button "Next" at bounding box center [495, 330] width 330 height 49
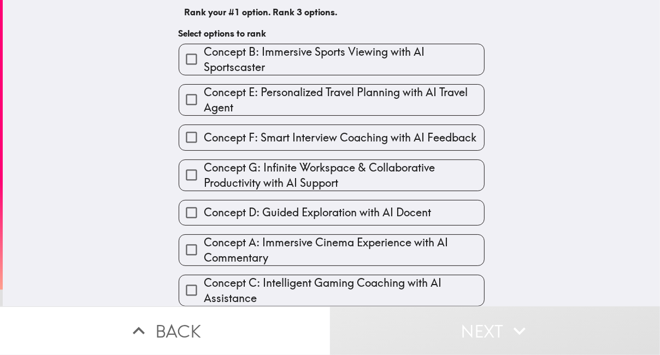
scroll to position [108, 0]
drag, startPoint x: 276, startPoint y: 50, endPoint x: 61, endPoint y: 134, distance: 231.2
click at [34, 151] on div "Out of the seven experiences you have just seen, rank your top three in the ord…" at bounding box center [331, 63] width 657 height 306
click at [188, 163] on input "Concept G: Infinite Workspace & Collaborative Productivity with AI Support" at bounding box center [191, 175] width 25 height 25
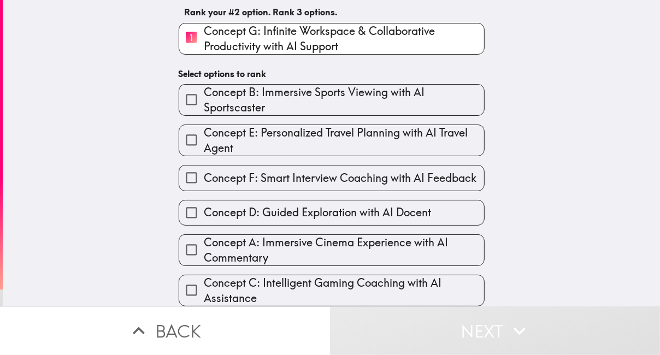
click at [186, 138] on input "Concept E: Personalized Travel Planning with AI Travel Agent" at bounding box center [191, 140] width 25 height 25
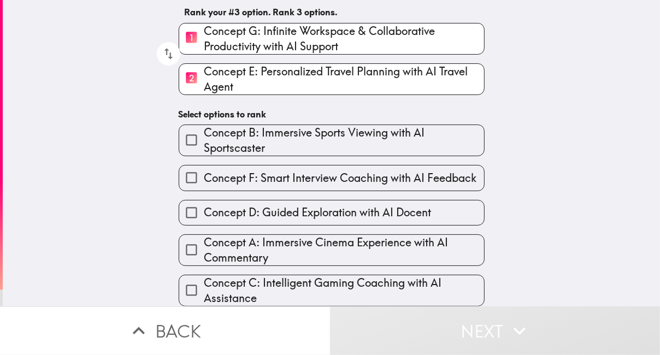
drag, startPoint x: 186, startPoint y: 56, endPoint x: 191, endPoint y: 62, distance: 8.2
click at [185, 66] on input "2 Concept E: Personalized Travel Planning with AI Travel Agent" at bounding box center [191, 79] width 25 height 27
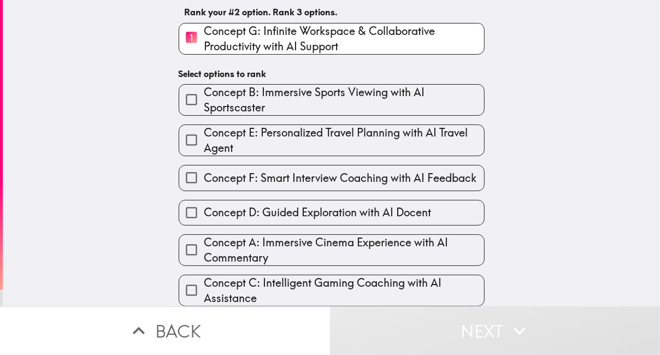
click at [182, 87] on input "Concept B: Immersive Sports Viewing with AI Sportscaster" at bounding box center [191, 99] width 25 height 25
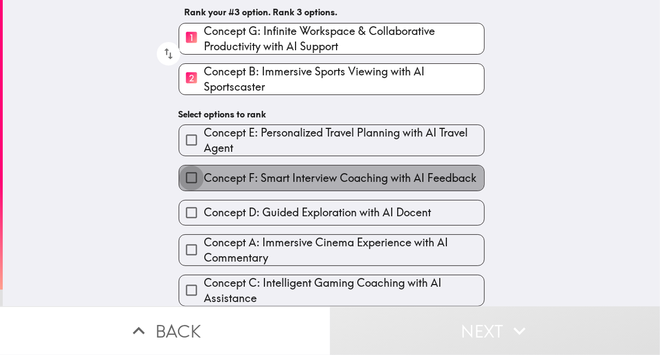
click at [186, 165] on input "Concept F: Smart Interview Coaching with AI Feedback" at bounding box center [191, 177] width 25 height 25
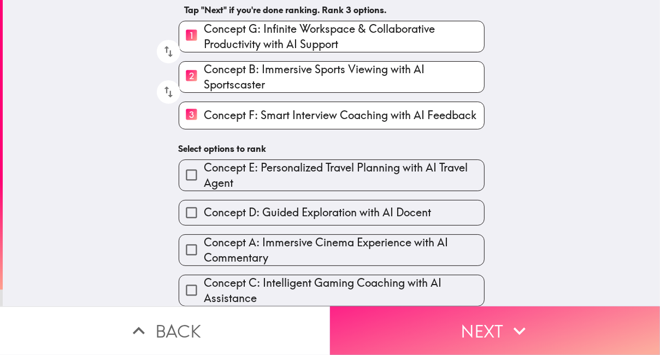
click at [469, 322] on button "Next" at bounding box center [495, 330] width 330 height 49
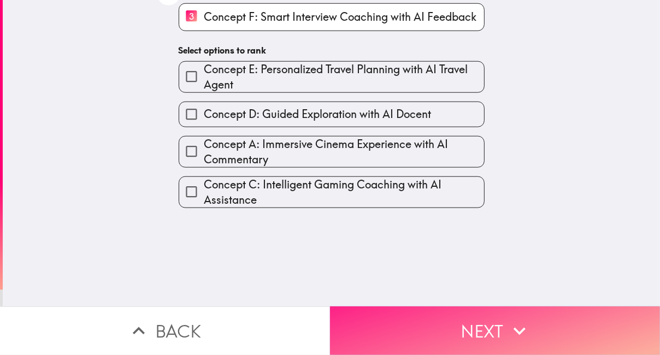
scroll to position [0, 0]
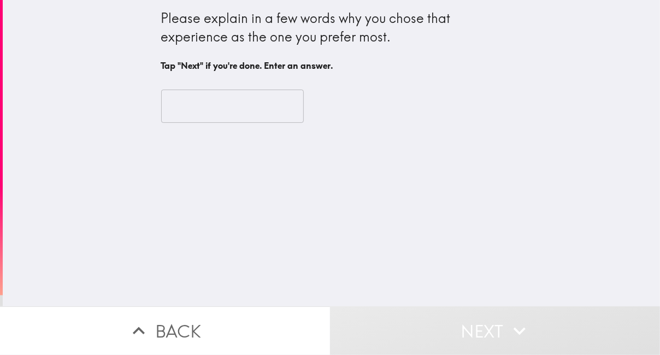
click at [245, 108] on input "text" at bounding box center [232, 107] width 143 height 34
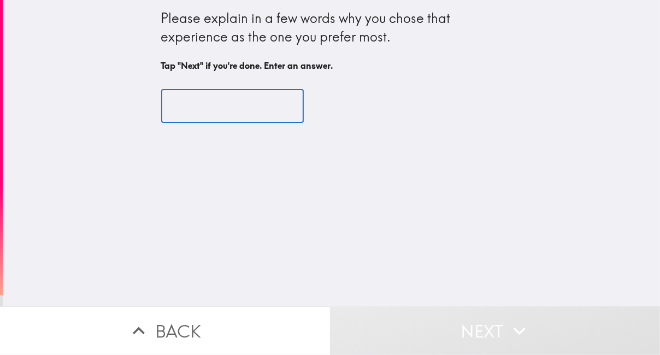
type input "t"
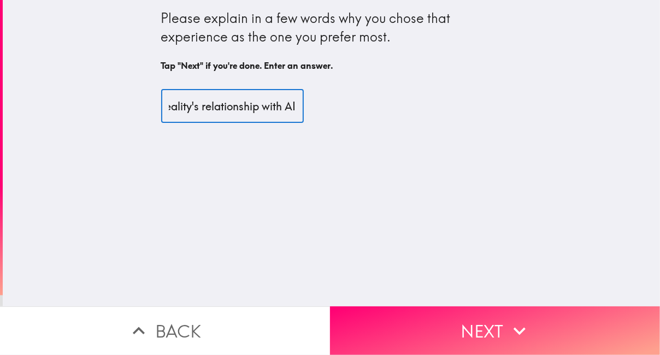
scroll to position [0, 498]
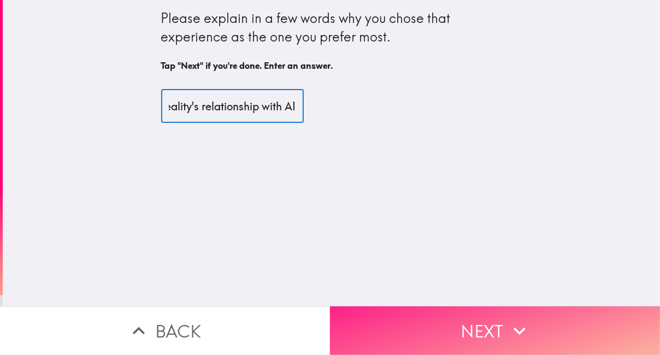
type input "The example of where AI is helping with research is the most important applicat…"
click at [541, 322] on button "Next" at bounding box center [495, 330] width 330 height 49
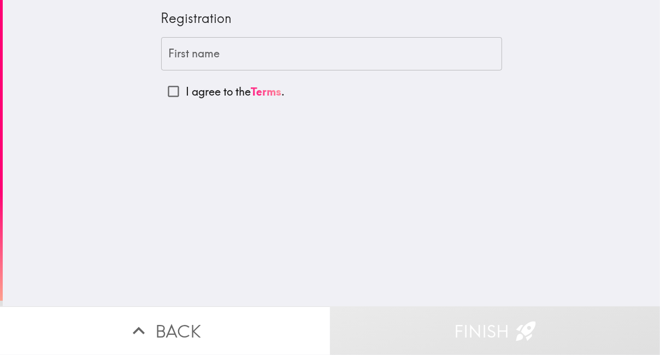
drag, startPoint x: 197, startPoint y: 53, endPoint x: 222, endPoint y: 68, distance: 29.4
click at [201, 55] on input "First name" at bounding box center [331, 54] width 341 height 34
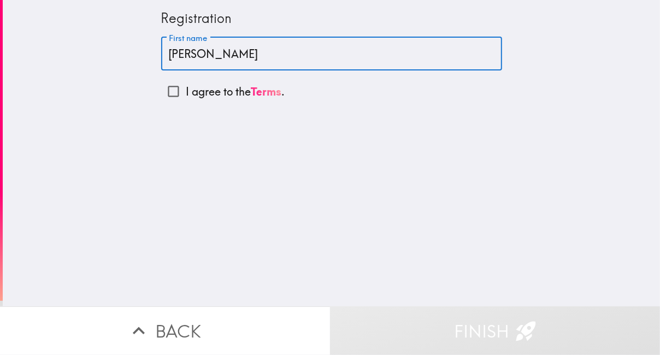
type input "[PERSON_NAME]"
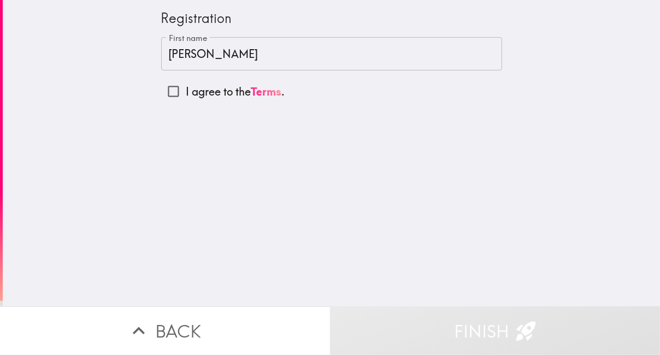
drag, startPoint x: 308, startPoint y: 188, endPoint x: 104, endPoint y: 130, distance: 212.8
click at [307, 188] on div "Registration First name [PERSON_NAME] First name I agree to the Terms ." at bounding box center [331, 153] width 657 height 306
click at [169, 93] on input "I agree to the Terms ." at bounding box center [173, 91] width 25 height 25
checkbox input "true"
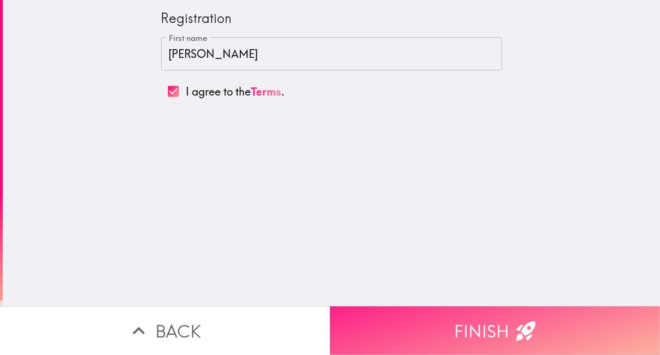
click at [461, 316] on button "Finish" at bounding box center [495, 330] width 330 height 49
